Goal: Navigation & Orientation: Find specific page/section

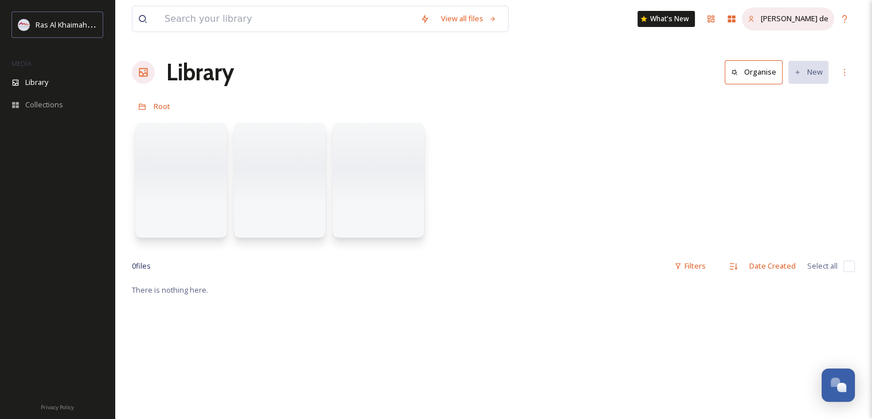
click at [803, 24] on span "[PERSON_NAME] de" at bounding box center [795, 18] width 68 height 10
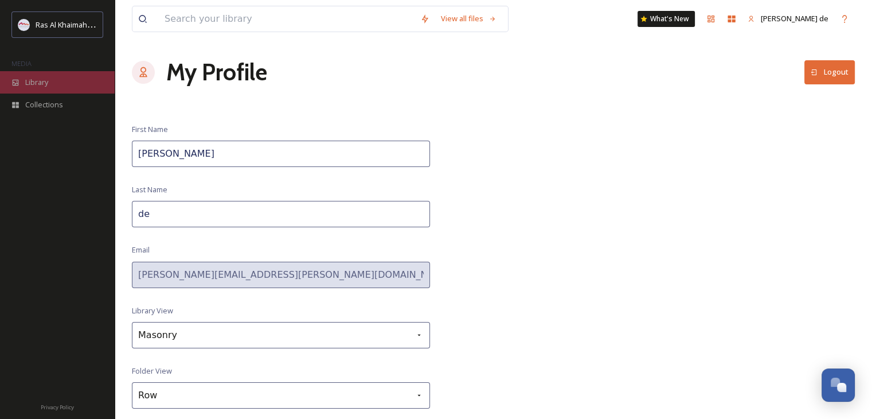
click at [65, 84] on div "Library" at bounding box center [57, 82] width 115 height 22
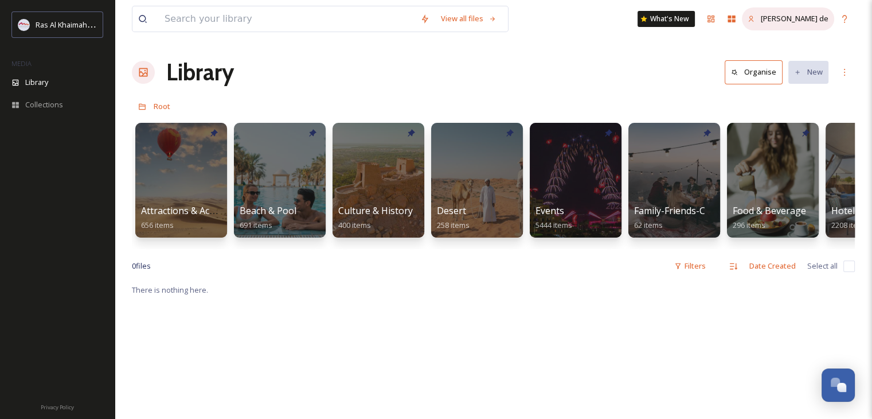
click at [805, 18] on span "[PERSON_NAME] de" at bounding box center [795, 18] width 68 height 10
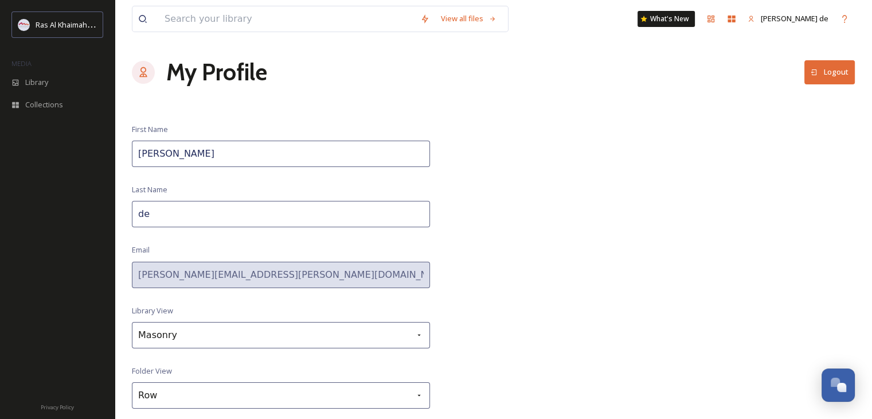
scroll to position [29, 0]
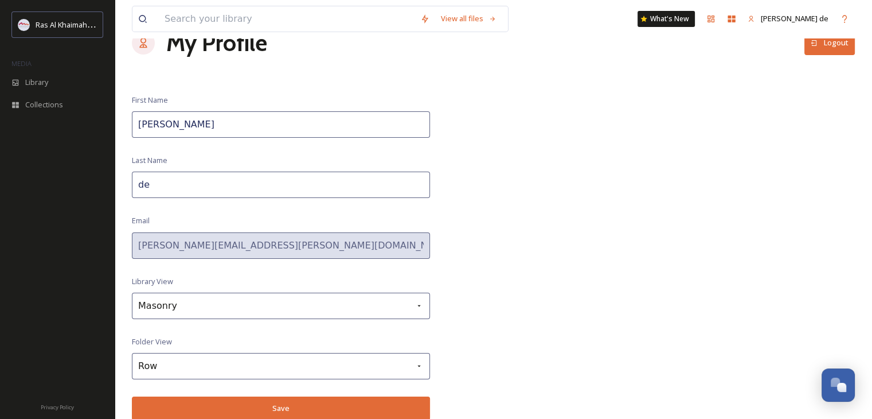
click at [595, 211] on div "View all files What's New Ellen de My Profile Logout First Name Ellen Last Name…" at bounding box center [494, 195] width 758 height 449
click at [24, 85] on div "Library" at bounding box center [57, 82] width 115 height 22
